Goal: Transaction & Acquisition: Obtain resource

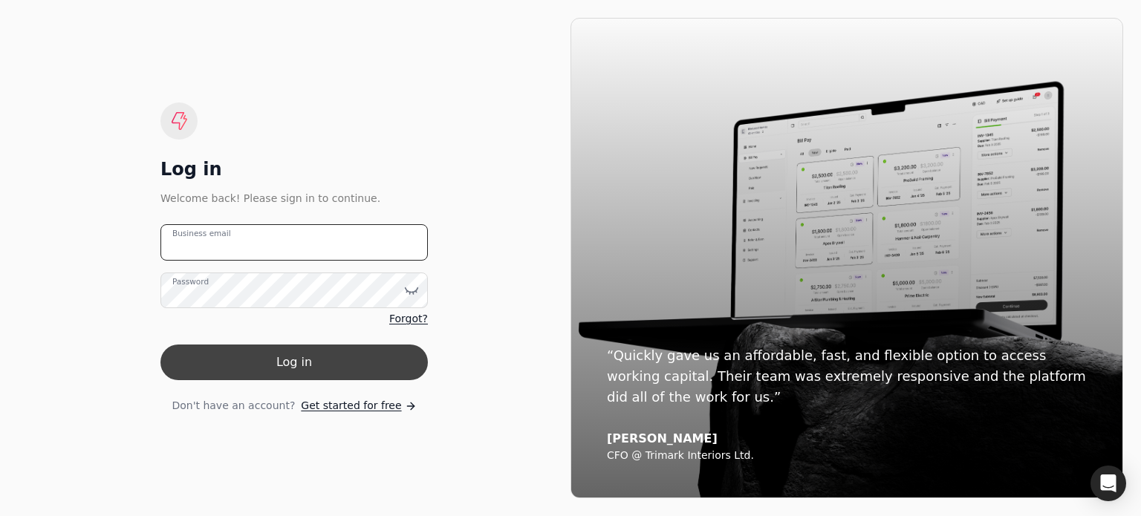
type email "[EMAIL_ADDRESS][DOMAIN_NAME]"
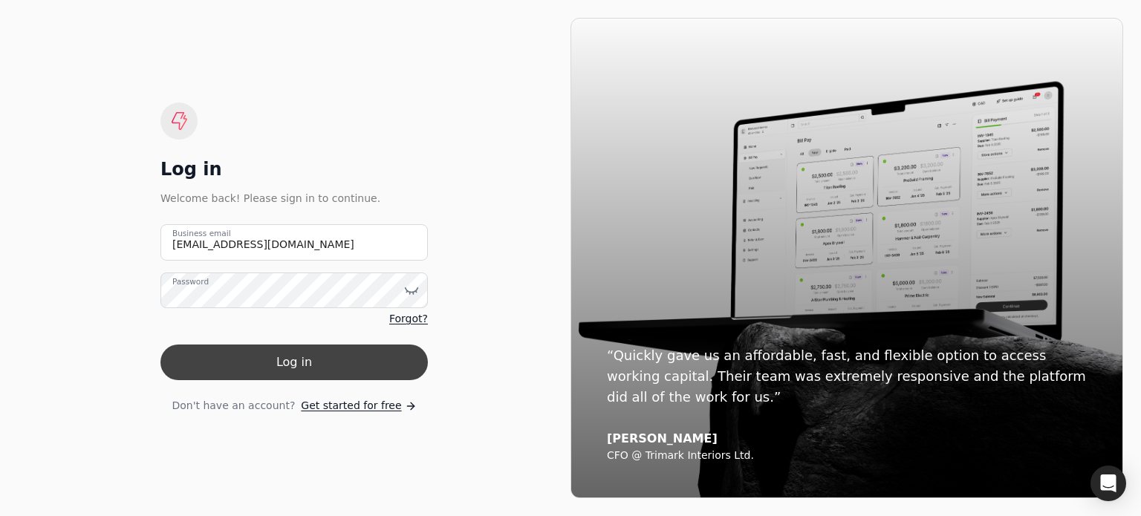
click at [291, 370] on button "Log in" at bounding box center [293, 363] width 267 height 36
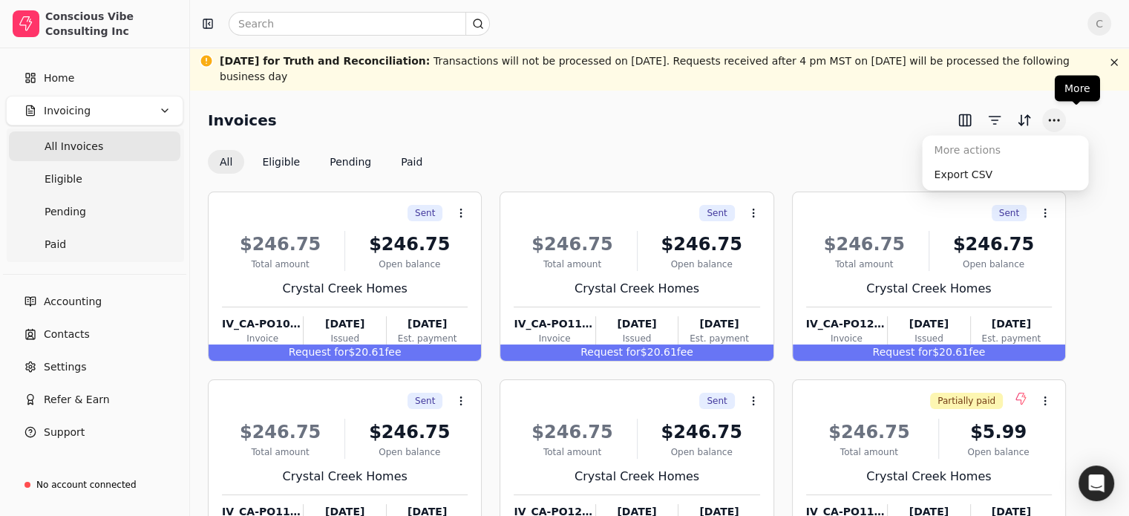
click at [1066, 121] on button "More" at bounding box center [1055, 120] width 24 height 24
click at [300, 160] on button "Eligible" at bounding box center [281, 162] width 62 height 24
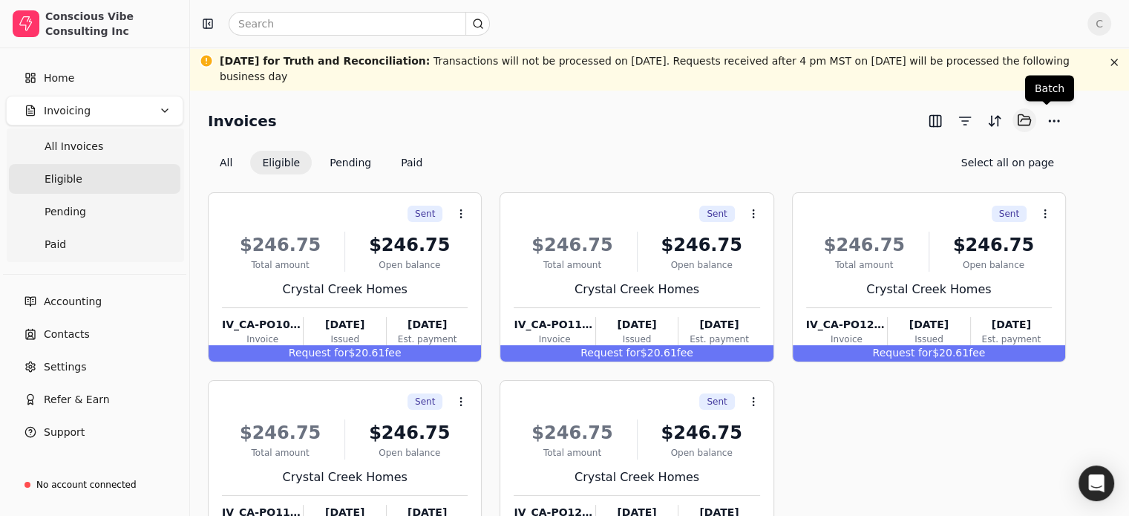
click at [1037, 120] on button "Selected items: 0" at bounding box center [1025, 120] width 24 height 24
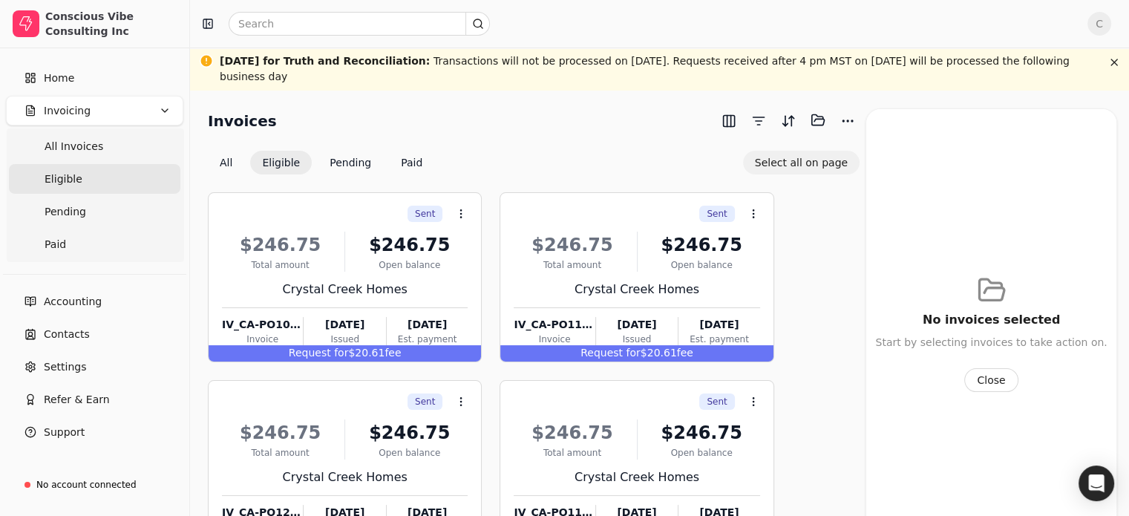
click at [806, 164] on button "Select all on page" at bounding box center [801, 163] width 117 height 24
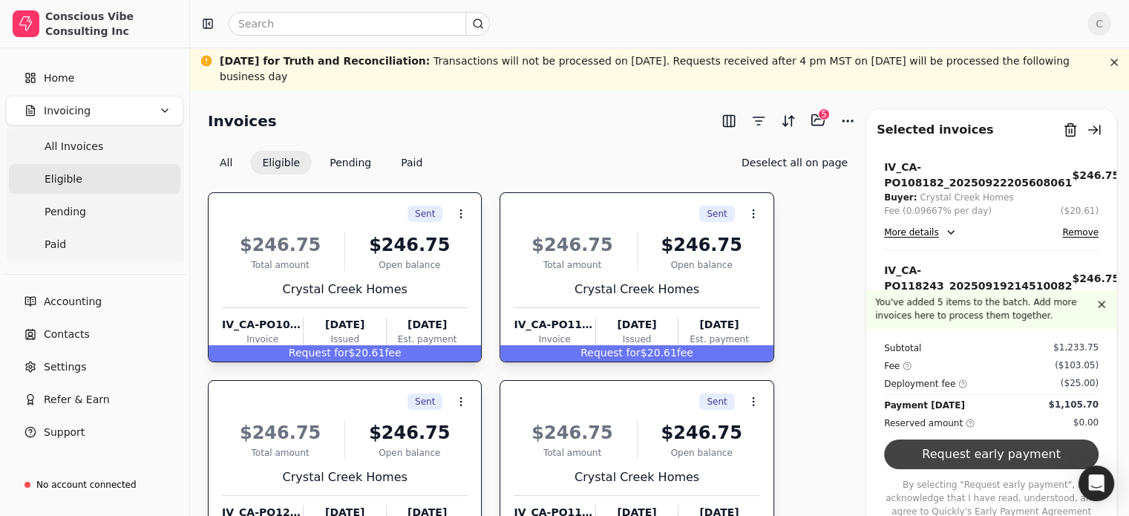
click at [968, 467] on button "Request early payment" at bounding box center [991, 455] width 215 height 30
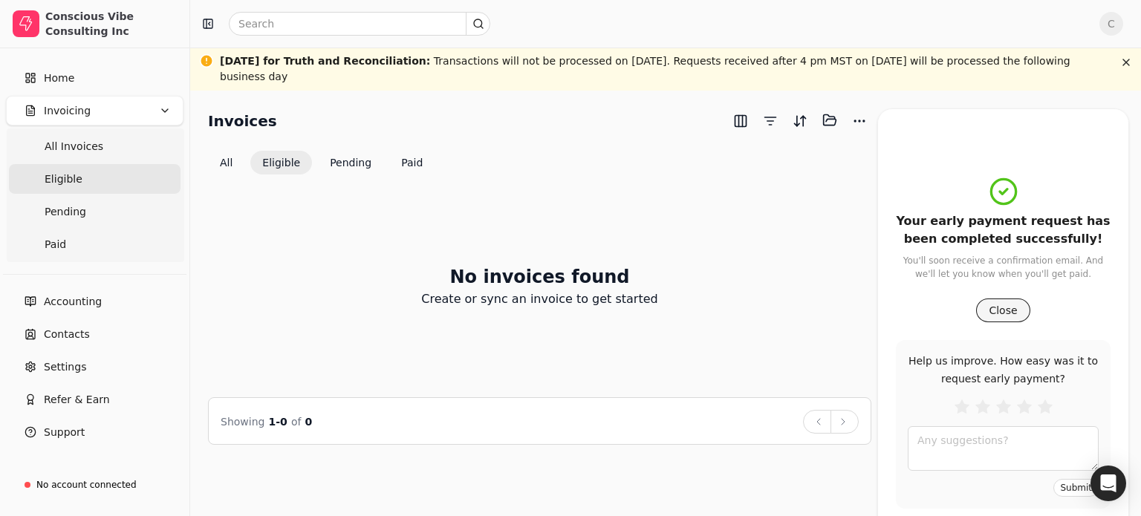
click at [1001, 315] on button "Close" at bounding box center [1002, 311] width 53 height 24
